Goal: Navigation & Orientation: Find specific page/section

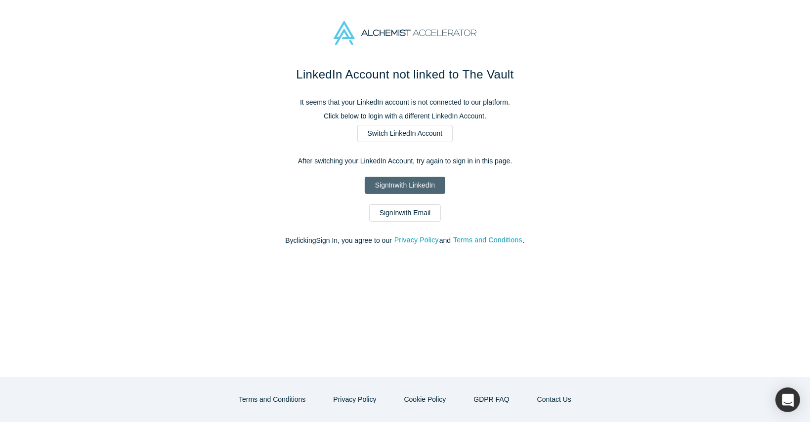
click at [400, 181] on link "Sign In with LinkedIn" at bounding box center [405, 185] width 81 height 17
